Goal: Transaction & Acquisition: Purchase product/service

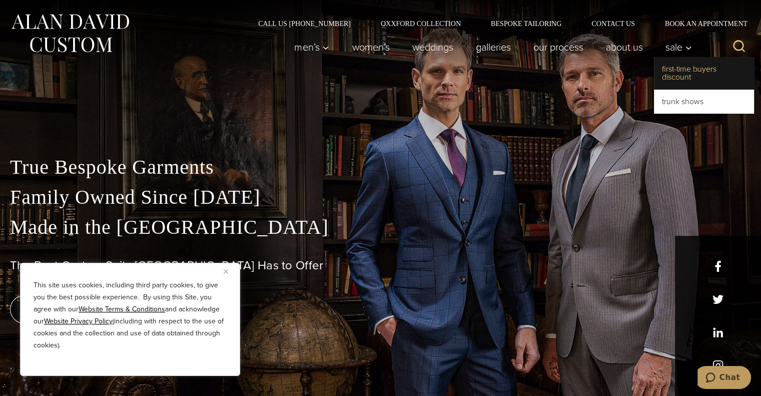
click at [680, 70] on link "First-Time Buyers Discount" at bounding box center [704, 73] width 100 height 32
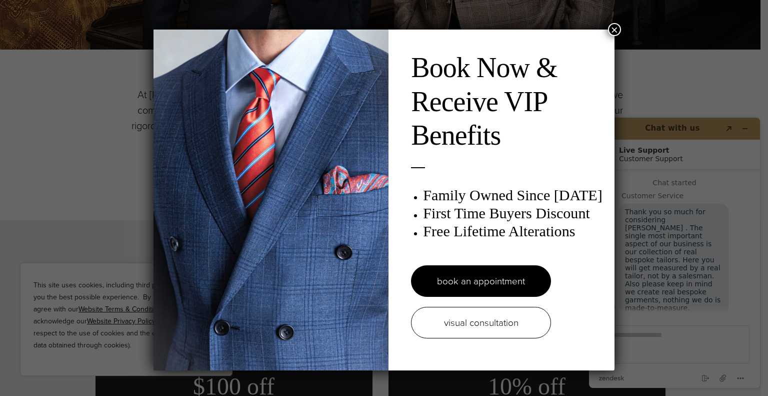
drag, startPoint x: 768, startPoint y: 89, endPoint x: 768, endPoint y: 96, distance: 7.5
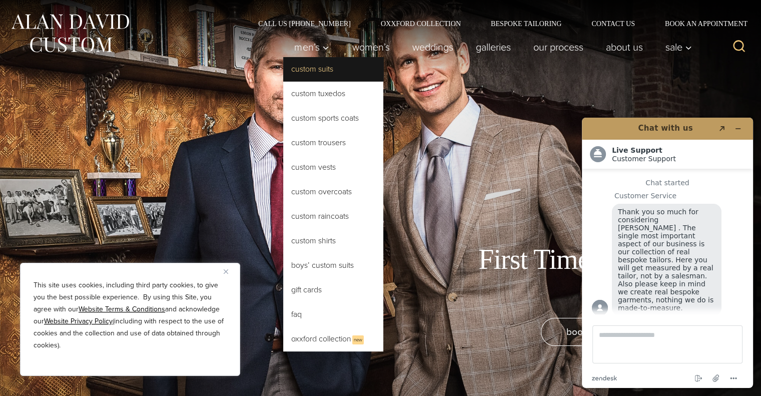
click at [318, 79] on link "Custom Suits" at bounding box center [333, 69] width 100 height 24
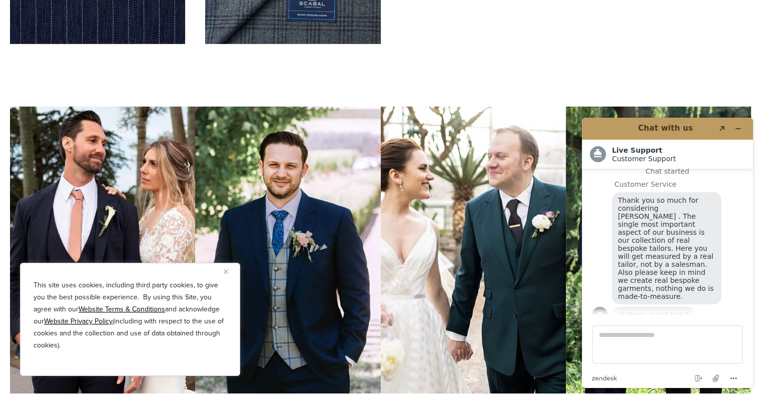
scroll to position [3461, 0]
